Goal: Check status

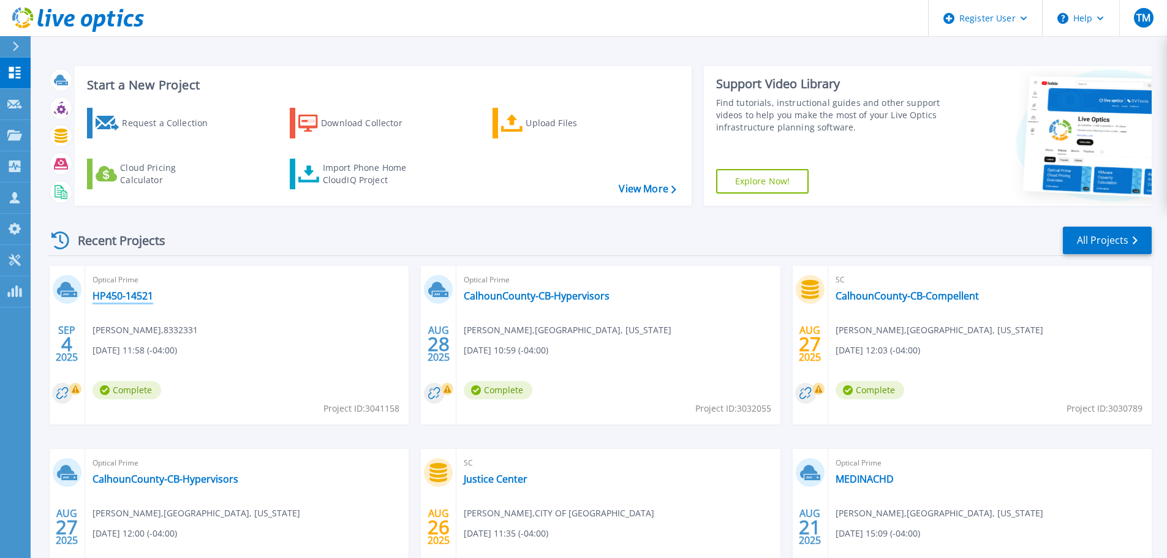
click at [132, 290] on link "HP450-14521" at bounding box center [123, 296] width 61 height 12
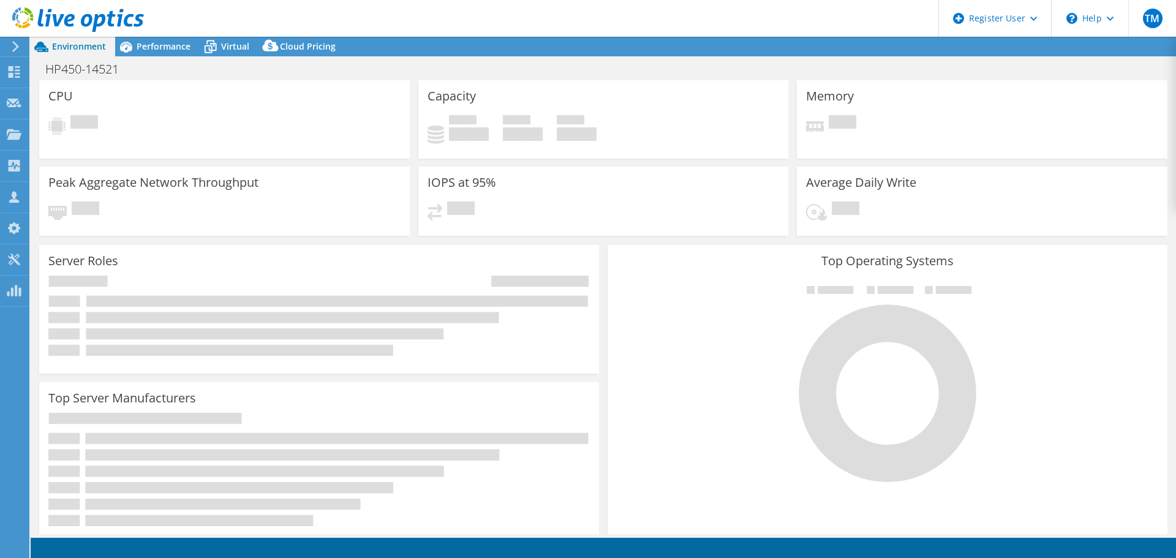
select select "USD"
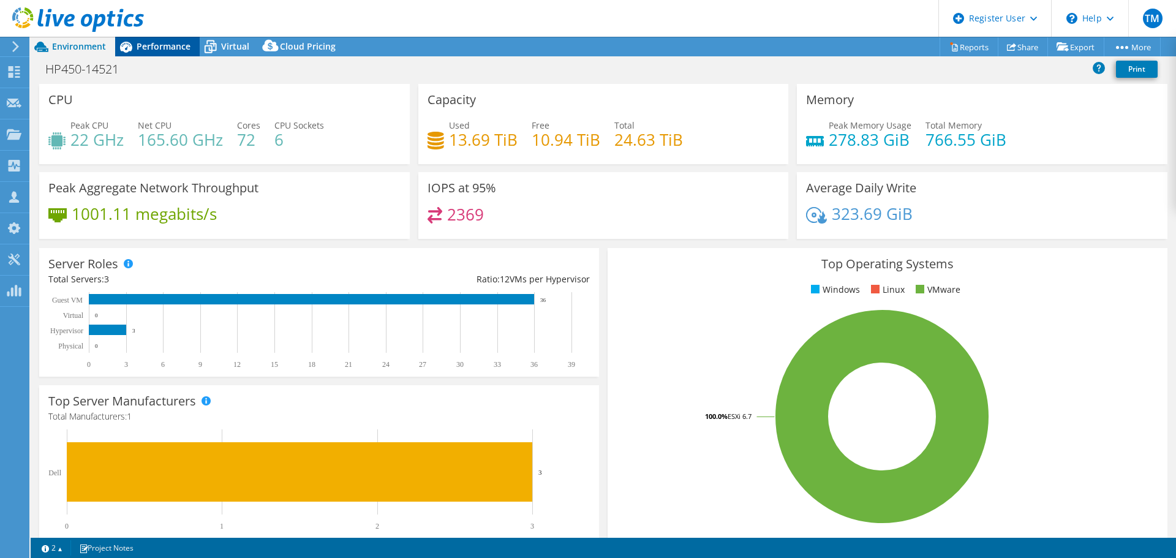
click at [146, 48] on span "Performance" at bounding box center [164, 46] width 54 height 12
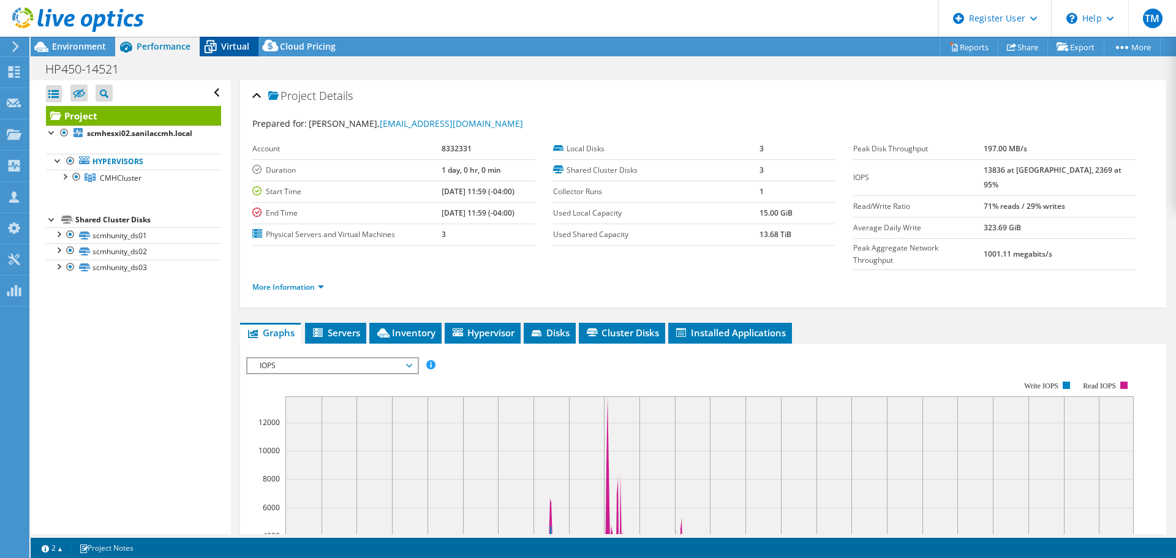
click at [224, 48] on span "Virtual" at bounding box center [235, 46] width 28 height 12
